Goal: Task Accomplishment & Management: Manage account settings

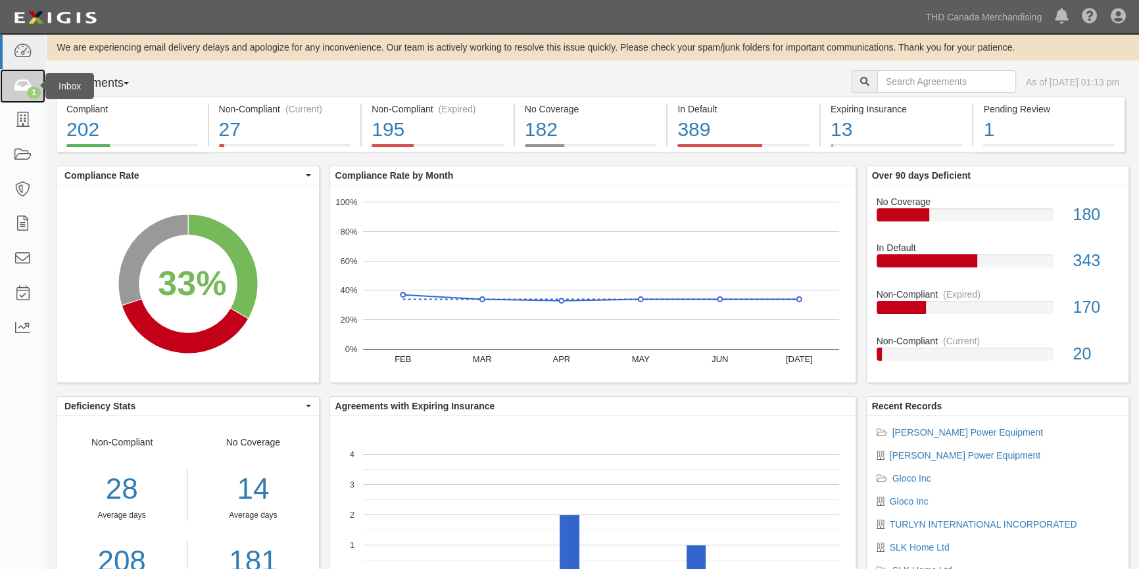
click at [16, 84] on icon at bounding box center [22, 86] width 18 height 15
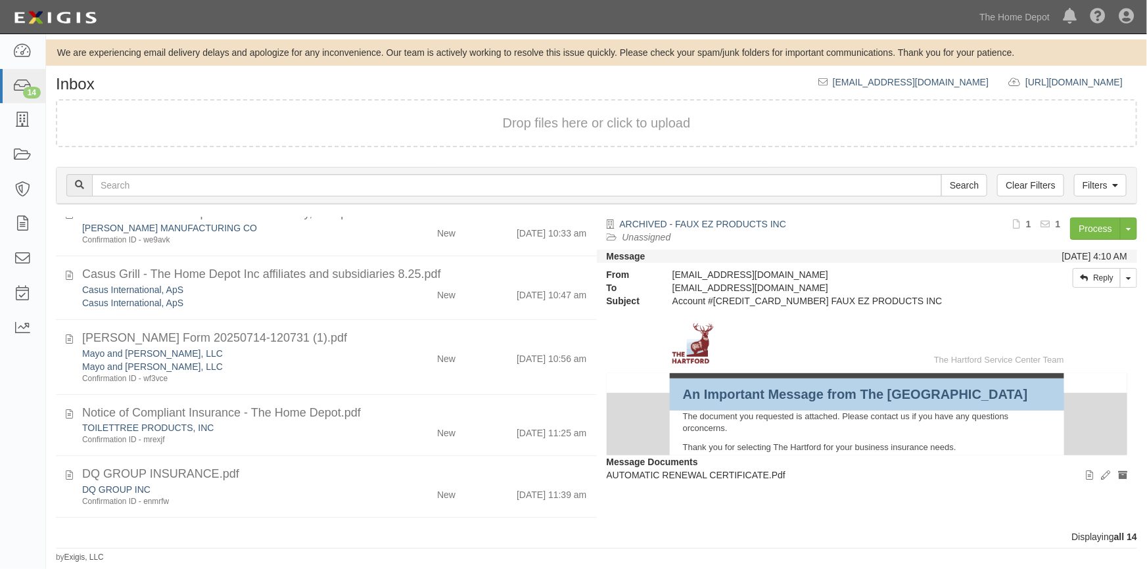
scroll to position [624, 0]
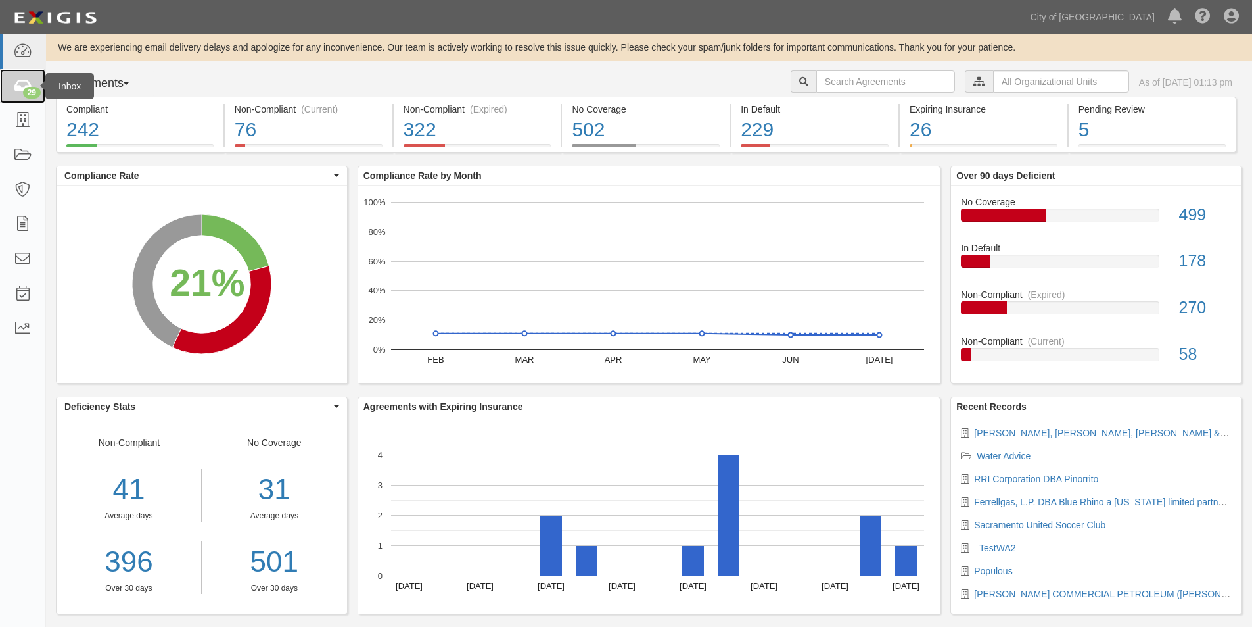
click at [16, 89] on icon at bounding box center [22, 86] width 18 height 15
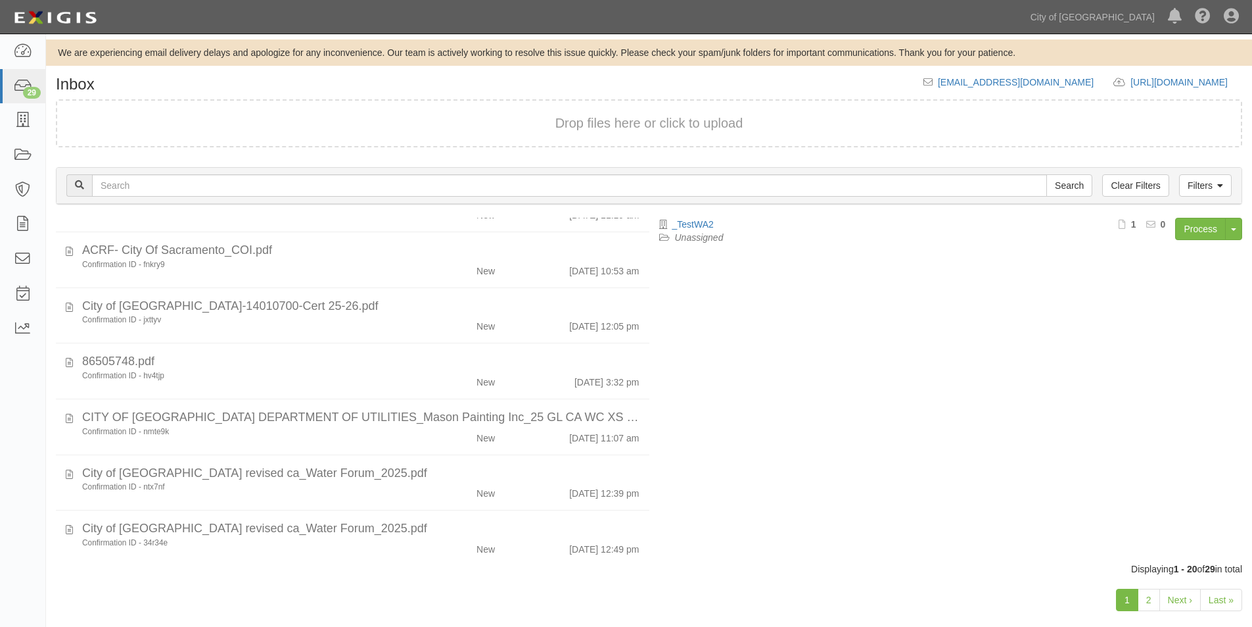
scroll to position [834, 0]
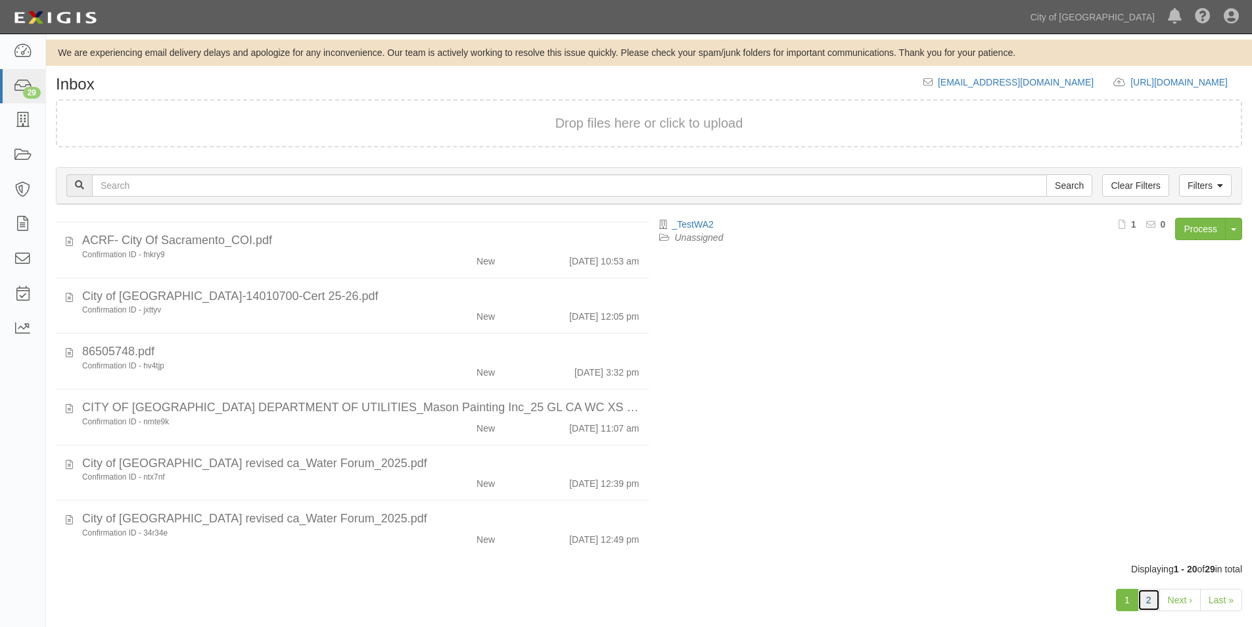
click at [1151, 606] on link "2" at bounding box center [1149, 599] width 22 height 22
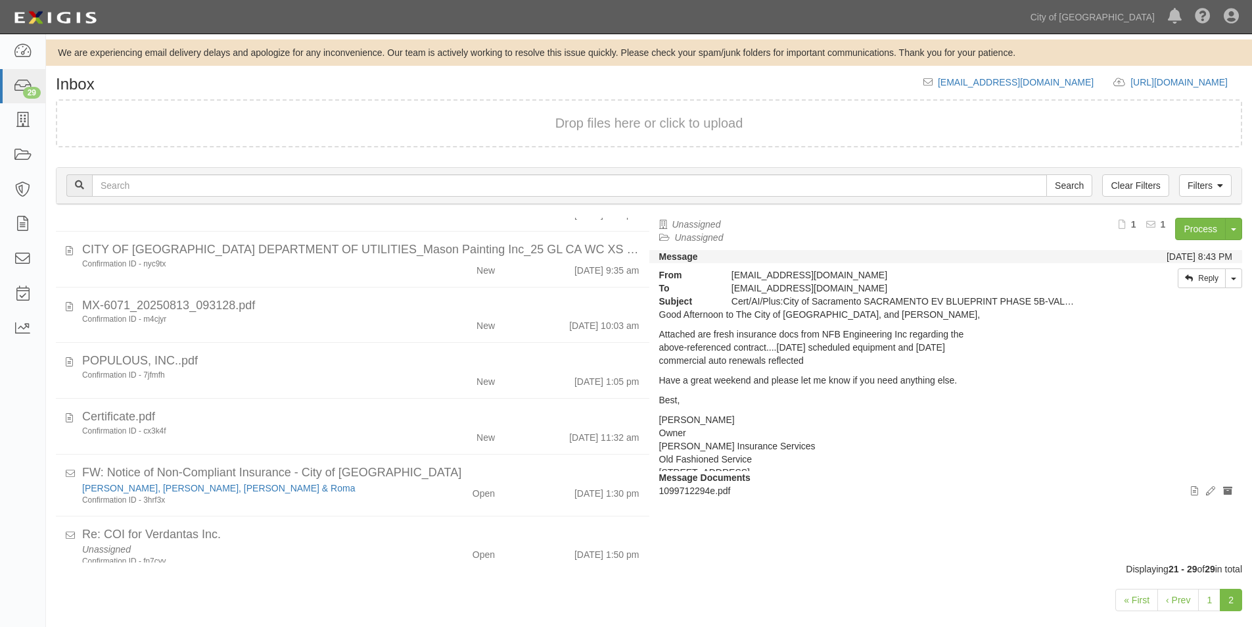
scroll to position [174, 0]
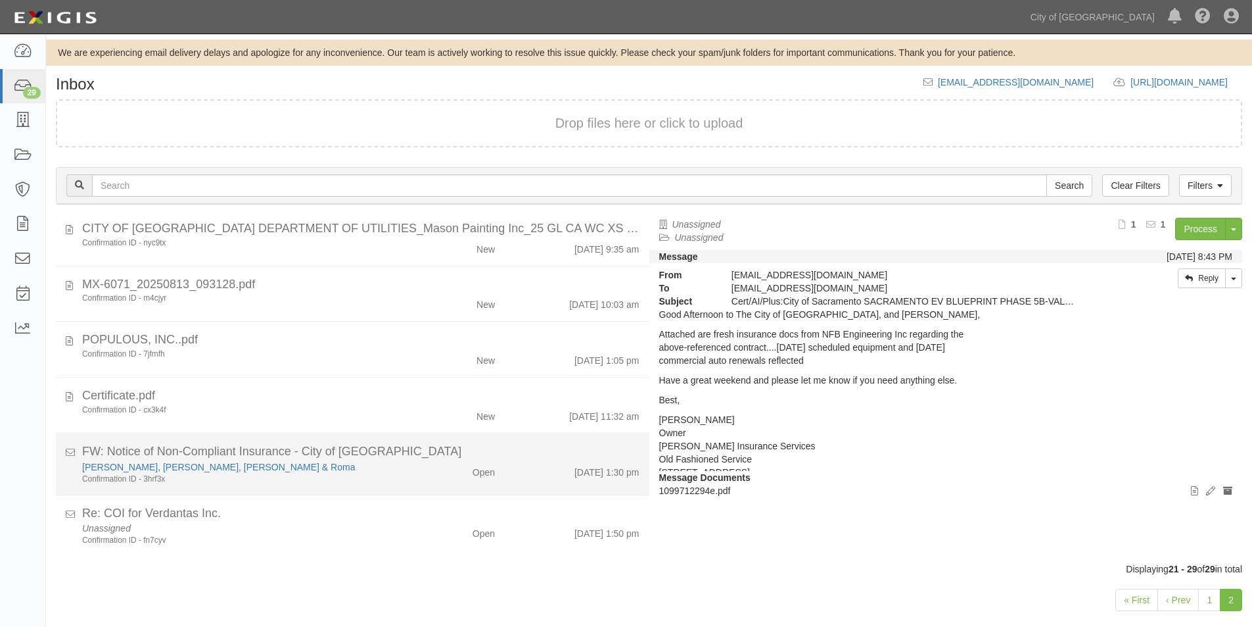
click at [333, 468] on div "[PERSON_NAME], [PERSON_NAME], [PERSON_NAME] & Roma" at bounding box center [240, 466] width 317 height 13
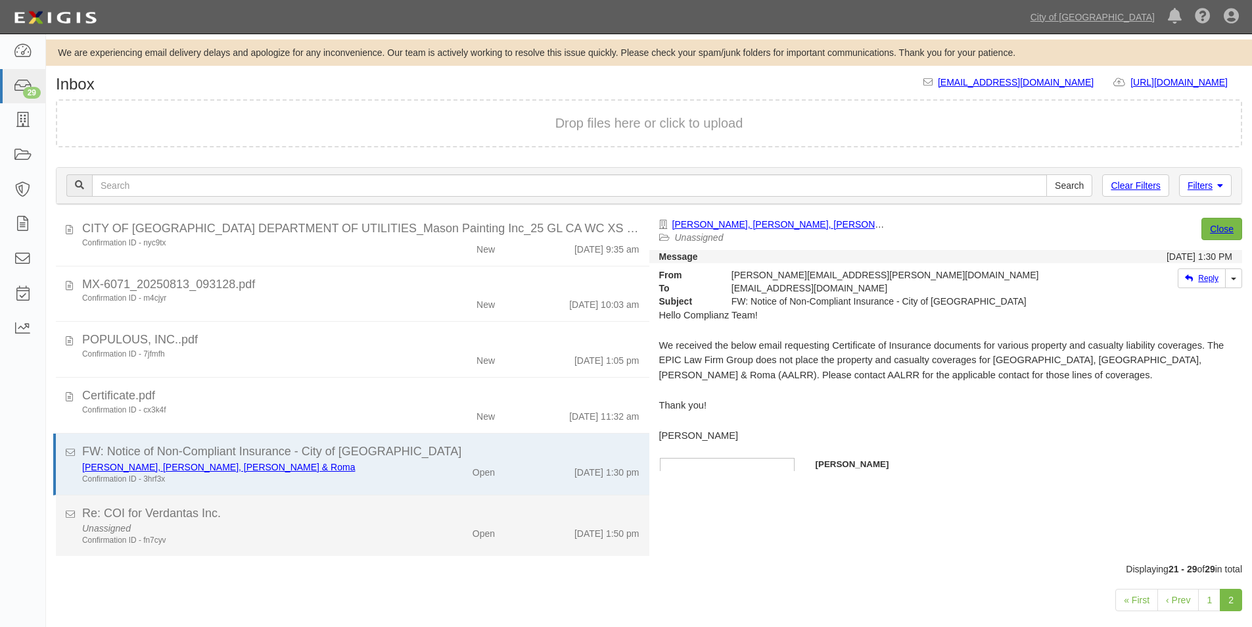
click at [372, 536] on div "Confirmation ID - fn7cyv" at bounding box center [240, 540] width 317 height 11
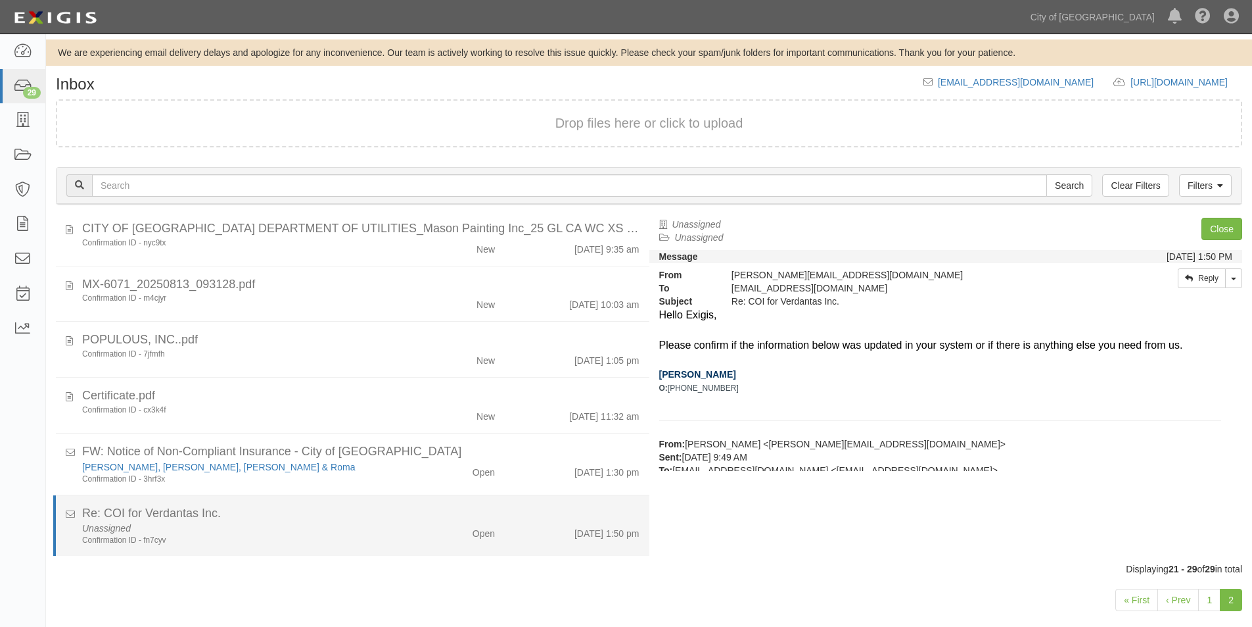
click at [279, 524] on div "Unassigned Confirmation ID - fn7cyv" at bounding box center [240, 533] width 337 height 24
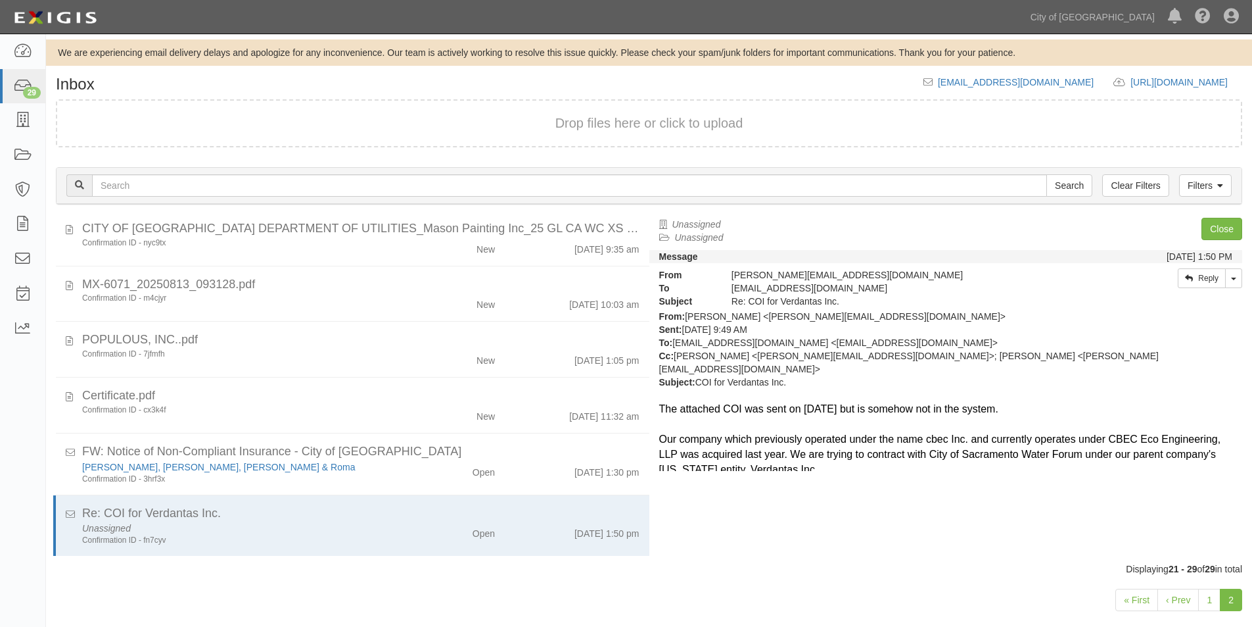
scroll to position [131, 0]
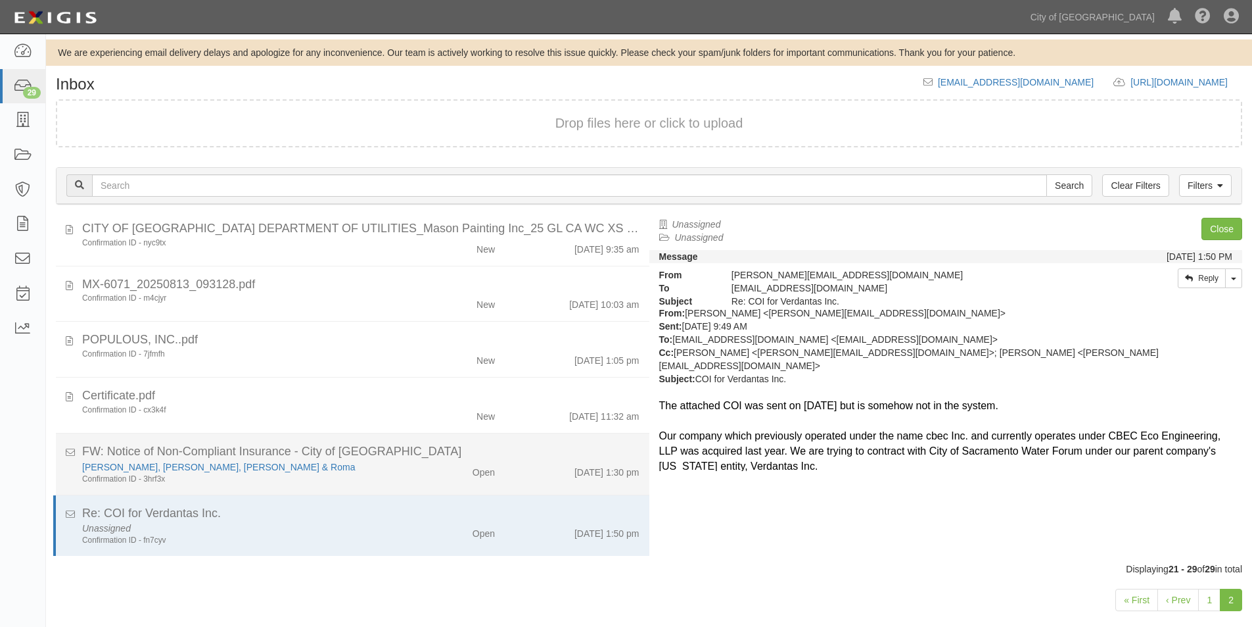
click at [383, 470] on div "Atkinson, Andelson, Loya, Ruud & Roma" at bounding box center [240, 466] width 317 height 13
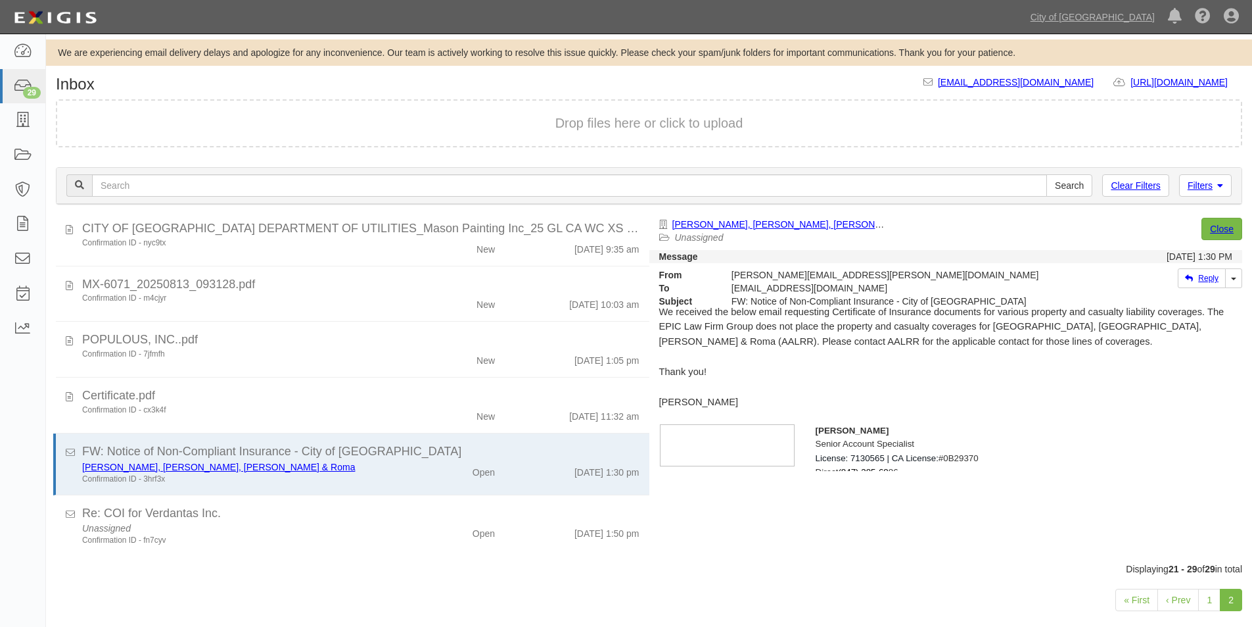
scroll to position [0, 0]
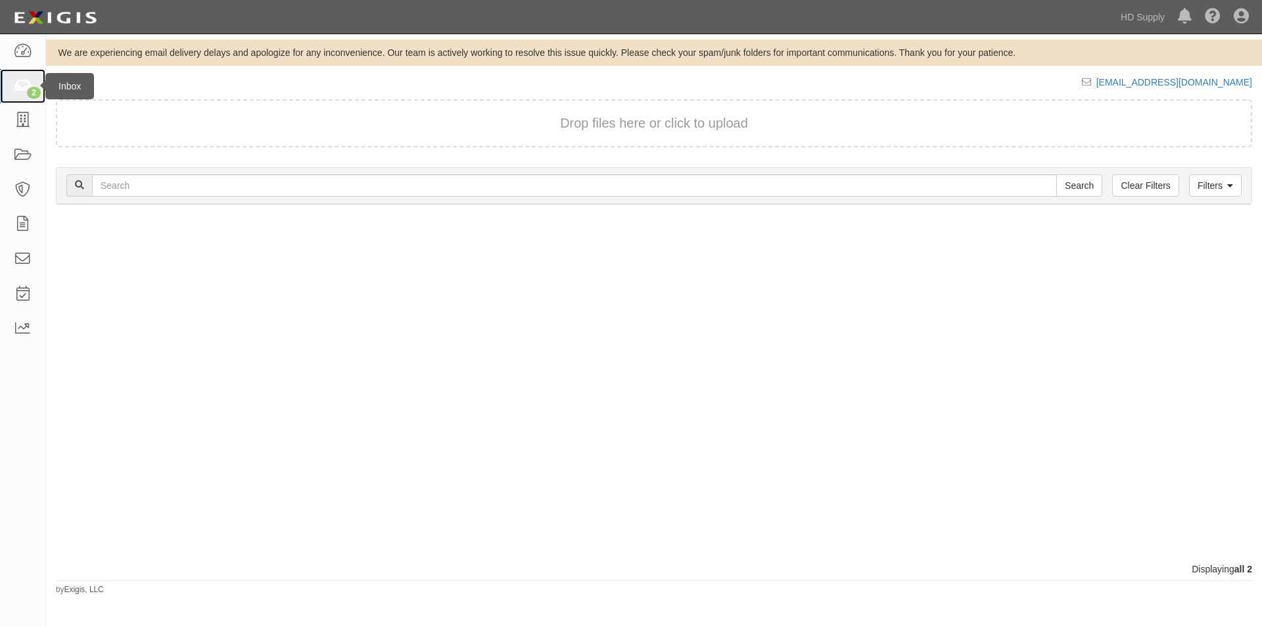
click at [22, 87] on icon at bounding box center [22, 86] width 18 height 15
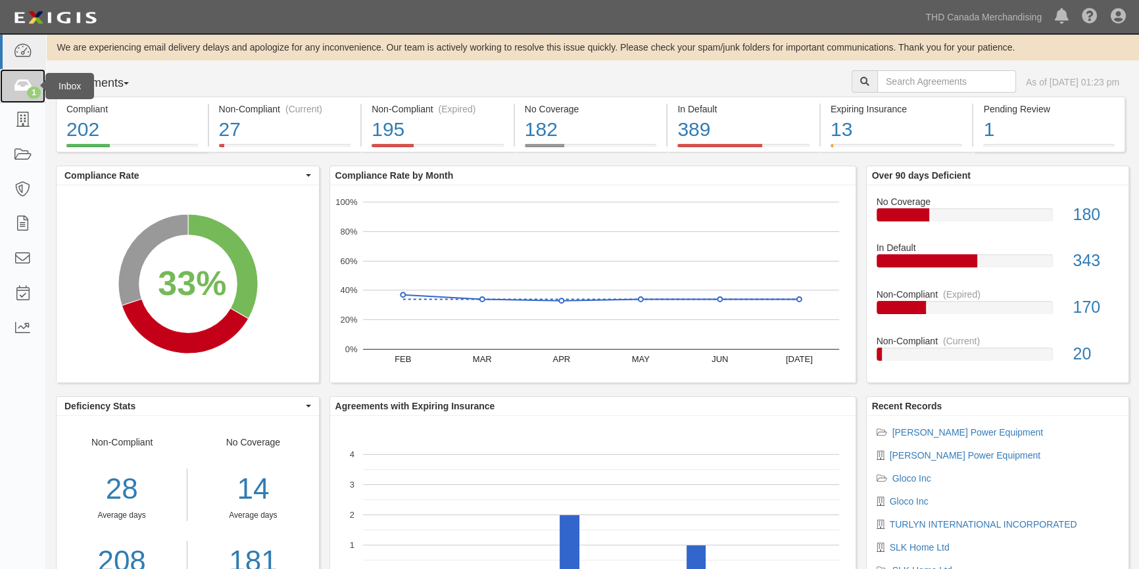
click at [13, 85] on icon at bounding box center [22, 86] width 18 height 15
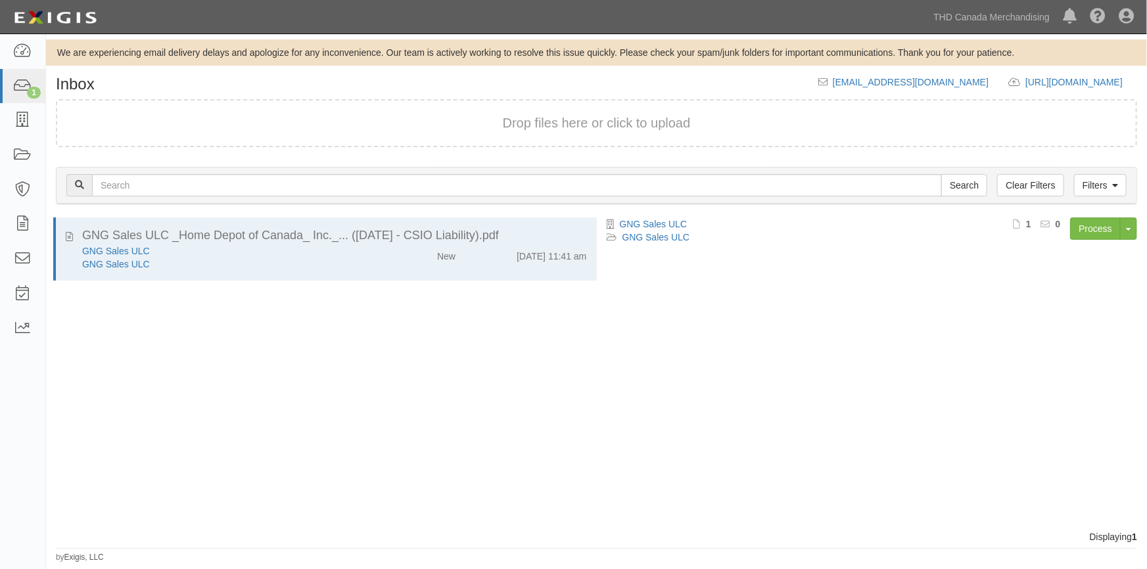
click at [66, 440] on div "GNG Sales ULC _Home Depot of Canada_ Inc._... ([DATE] - CSIO Liability).pdf GNG…" at bounding box center [321, 374] width 551 height 313
click at [204, 360] on div "GNG Sales ULC _Home Depot of Canada_ Inc._... ([DATE] - CSIO Liability).pdf GNG…" at bounding box center [321, 374] width 551 height 313
click at [50, 465] on div "GNG Sales ULC _Home Depot of Canada_ Inc._... ([DATE] - CSIO Liability).pdf GNG…" at bounding box center [321, 374] width 551 height 313
